Goal: Navigation & Orientation: Find specific page/section

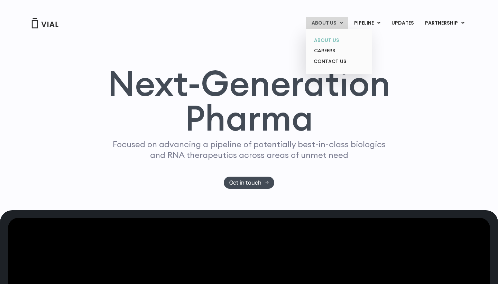
click at [330, 36] on link "ABOUT US" at bounding box center [339, 40] width 61 height 11
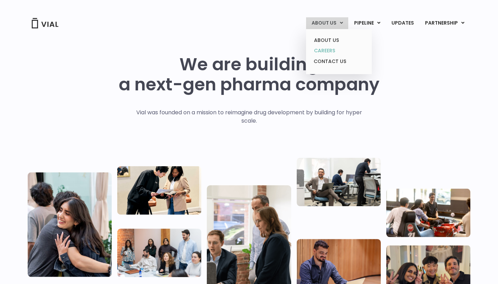
click at [328, 49] on link "CAREERS" at bounding box center [339, 50] width 61 height 11
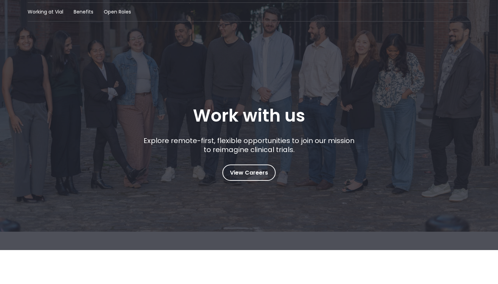
scroll to position [37, 0]
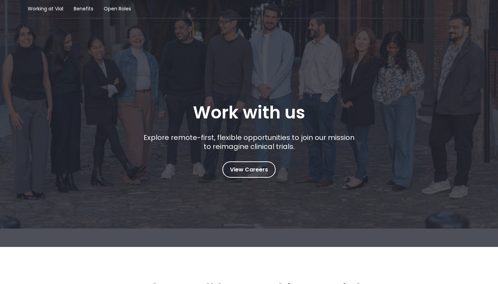
click at [246, 168] on span "View Careers" at bounding box center [249, 169] width 38 height 9
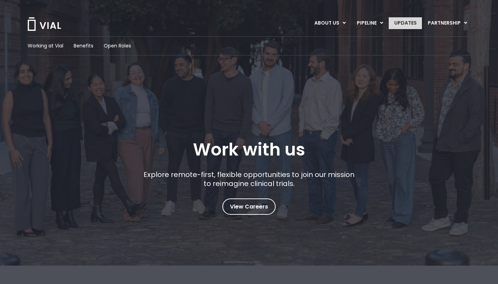
click at [404, 22] on link "UPDATES" at bounding box center [405, 23] width 33 height 12
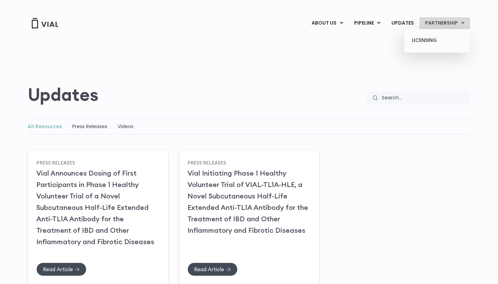
click at [433, 26] on link "PARTNERSHIP" at bounding box center [445, 23] width 50 height 12
